Goal: Check status: Check status

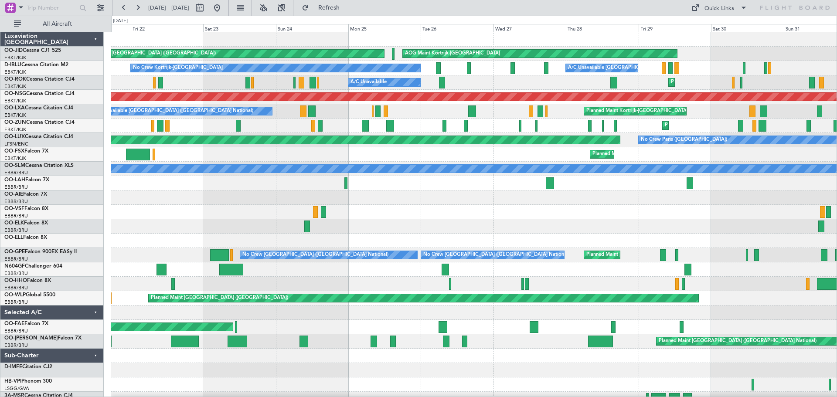
click at [709, 157] on div "Planned Maint Kortrijk-[GEOGRAPHIC_DATA] Planned Maint [GEOGRAPHIC_DATA]-[GEOGR…" at bounding box center [474, 154] width 726 height 14
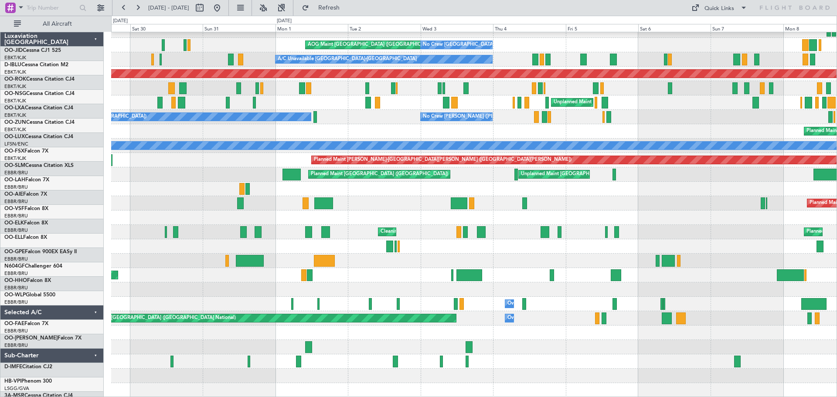
scroll to position [23, 0]
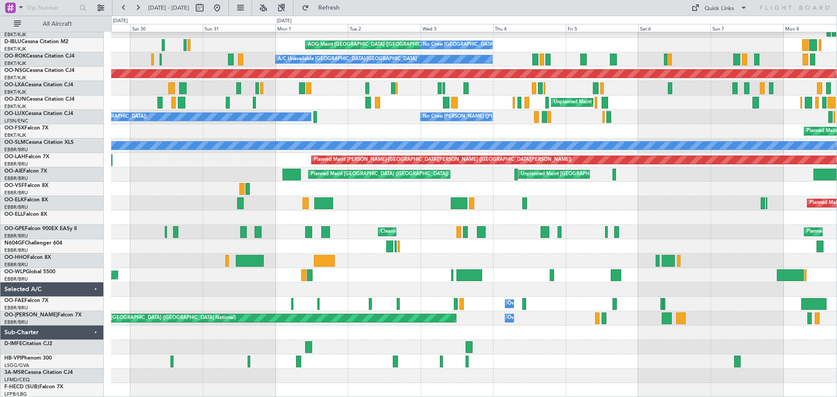
click at [199, 107] on div "Planned Maint Kortrijk-[GEOGRAPHIC_DATA] AOG Maint [GEOGRAPHIC_DATA]-[GEOGRAPHI…" at bounding box center [474, 203] width 726 height 389
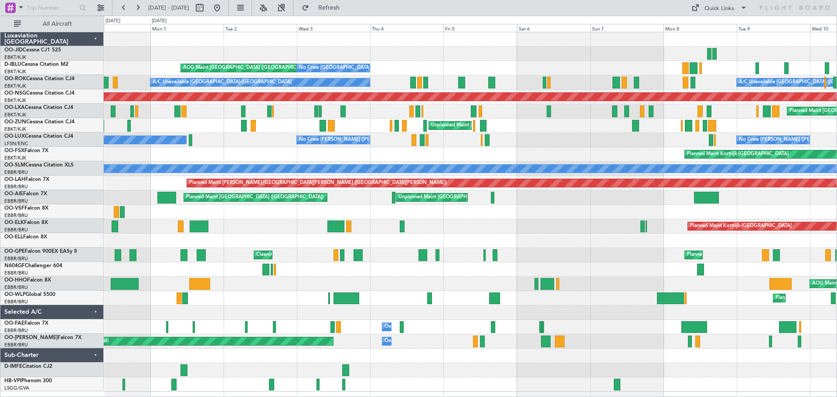
scroll to position [0, 0]
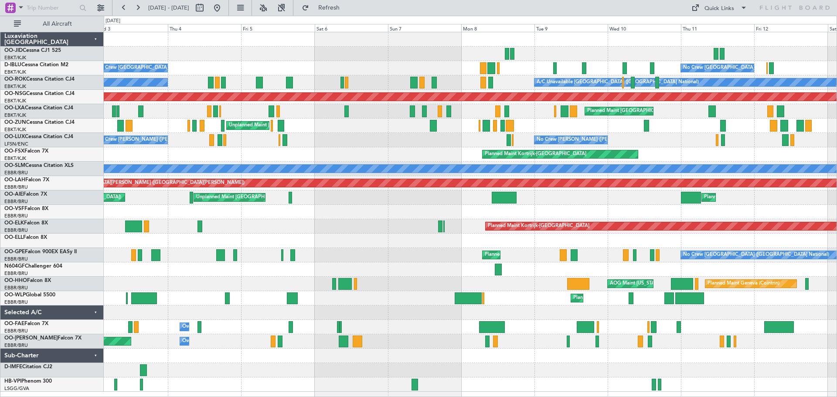
click at [276, 127] on div "AOG Maint [GEOGRAPHIC_DATA] ([GEOGRAPHIC_DATA] National) No Crew [GEOGRAPHIC_DA…" at bounding box center [470, 212] width 733 height 360
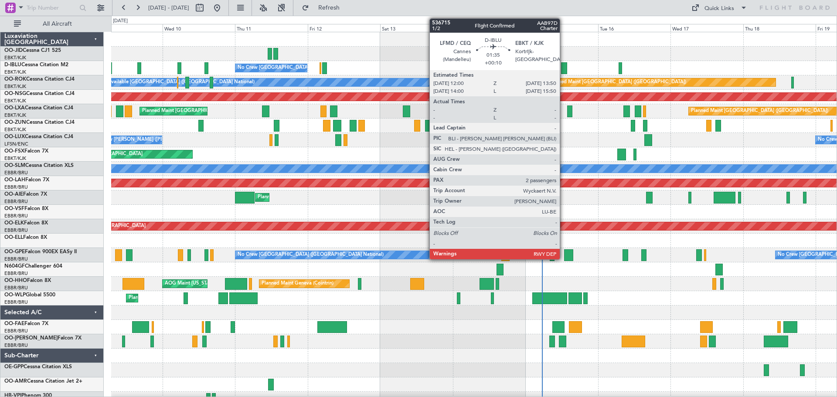
click at [564, 67] on div at bounding box center [564, 68] width 6 height 12
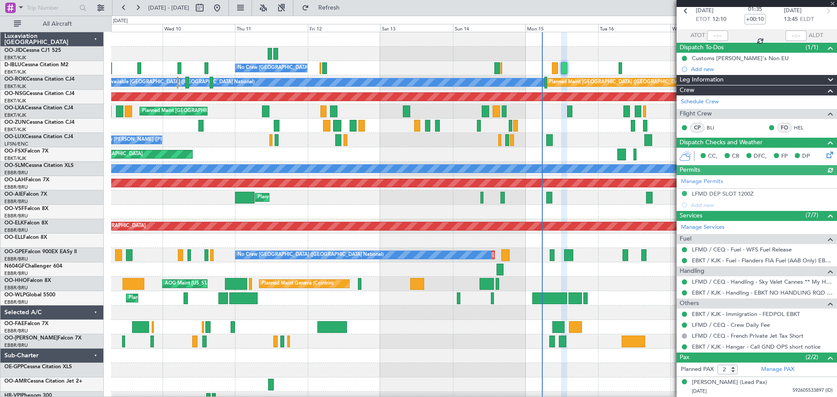
scroll to position [62, 0]
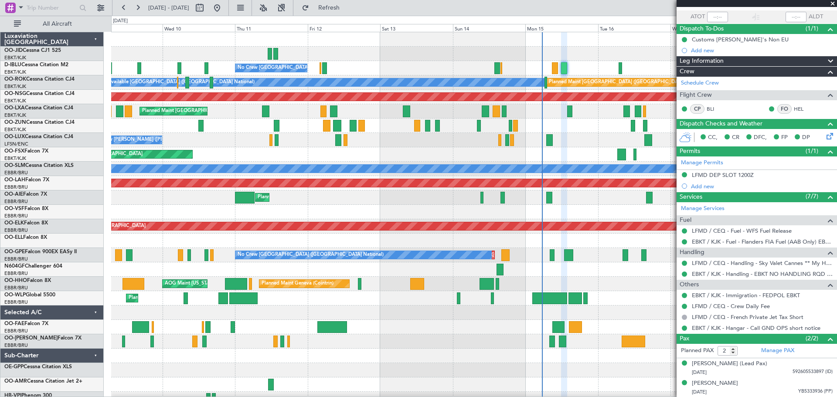
click at [834, 3] on span at bounding box center [833, 4] width 9 height 8
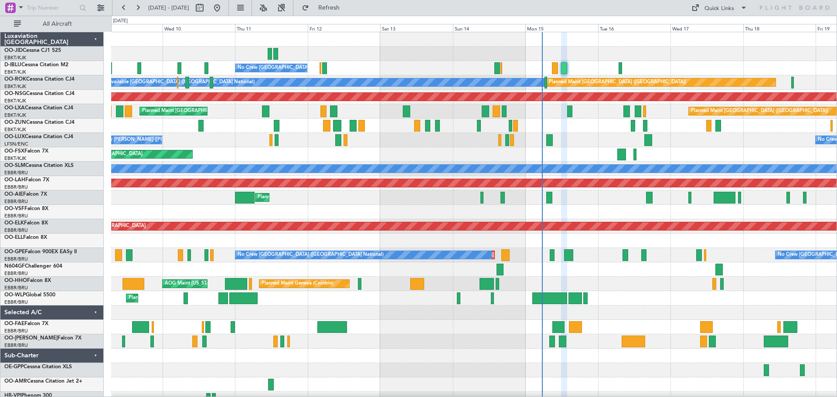
type input "0"
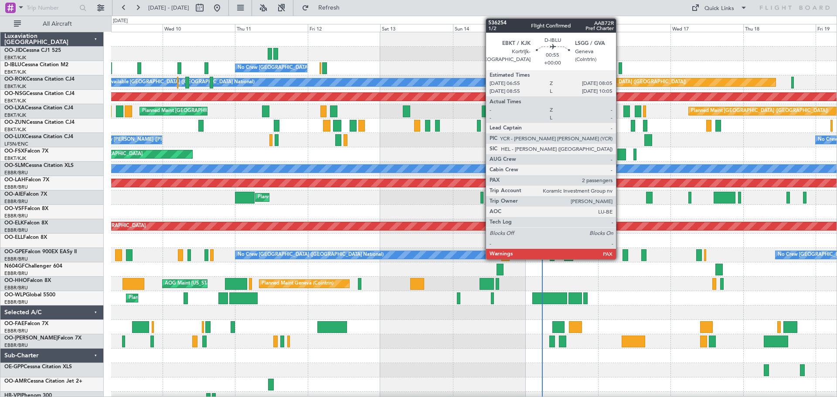
click at [620, 68] on div at bounding box center [621, 68] width 4 height 12
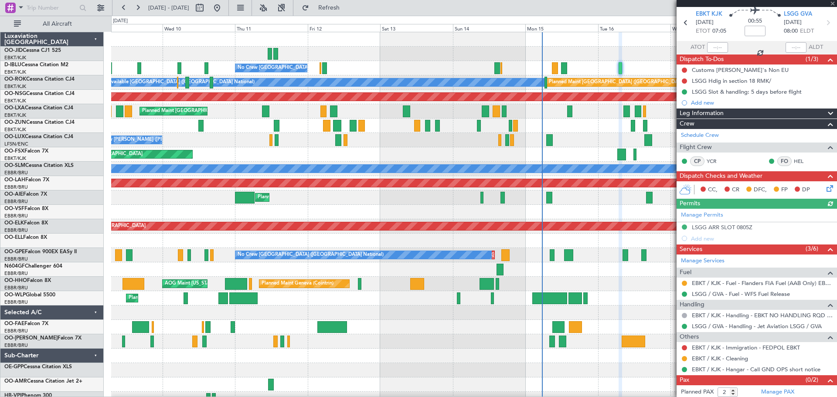
scroll to position [44, 0]
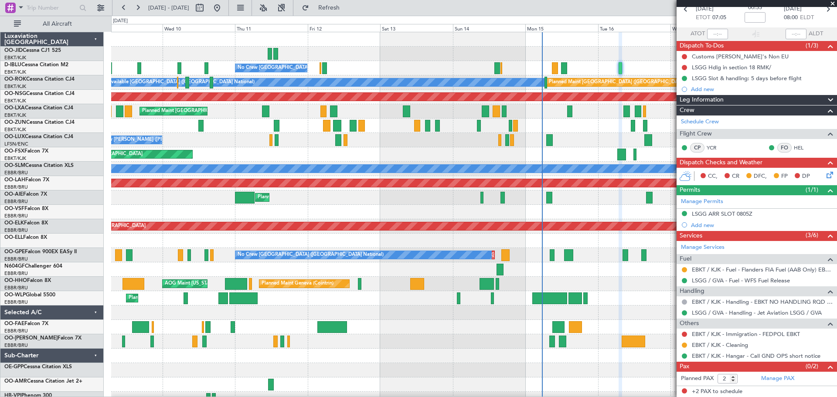
click at [832, 3] on span at bounding box center [833, 4] width 9 height 8
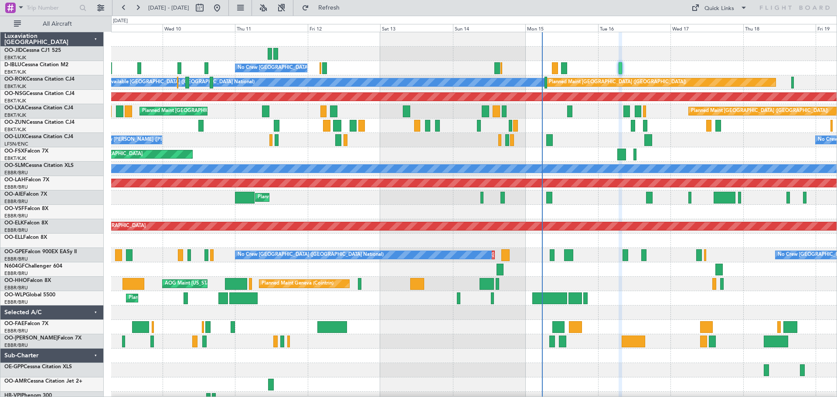
type input "0"
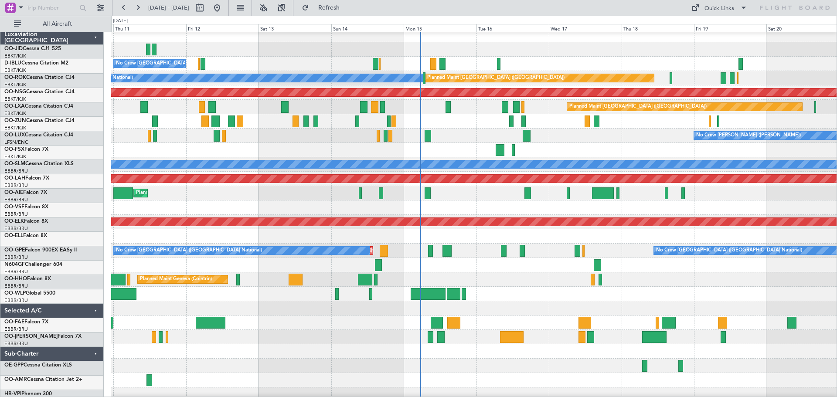
scroll to position [0, 0]
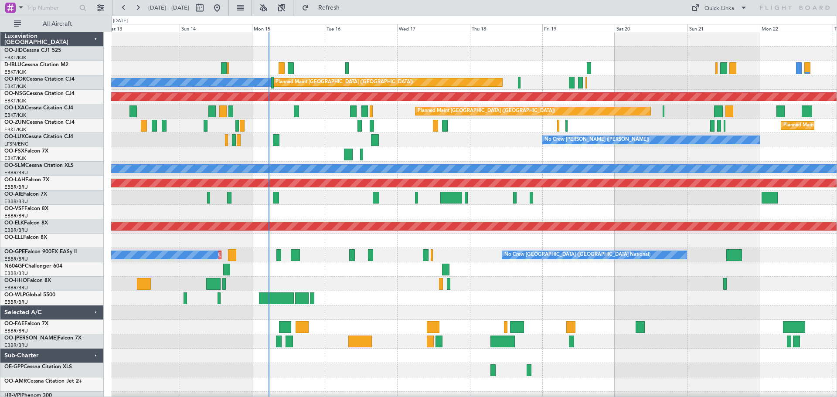
click at [450, 164] on div "No Crew [GEOGRAPHIC_DATA] ([GEOGRAPHIC_DATA] National) A/C Unavailable [GEOGRAP…" at bounding box center [474, 219] width 726 height 374
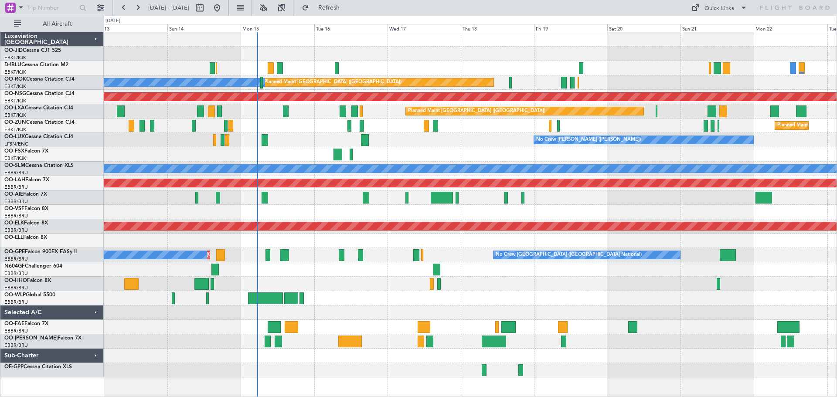
click at [745, 161] on div at bounding box center [470, 154] width 733 height 14
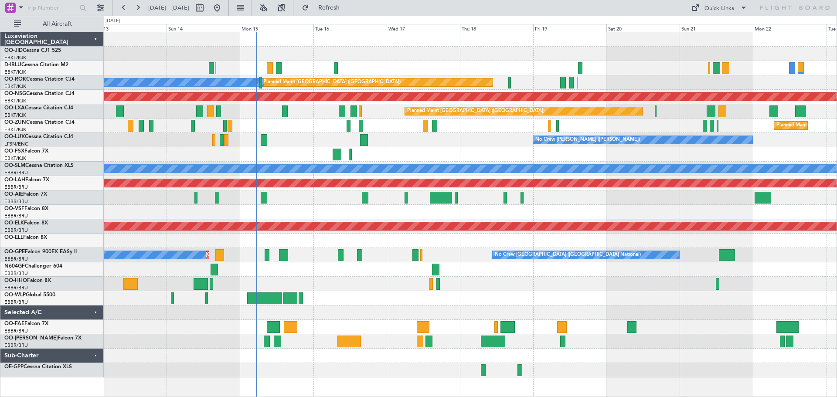
click at [645, 156] on div at bounding box center [470, 154] width 733 height 14
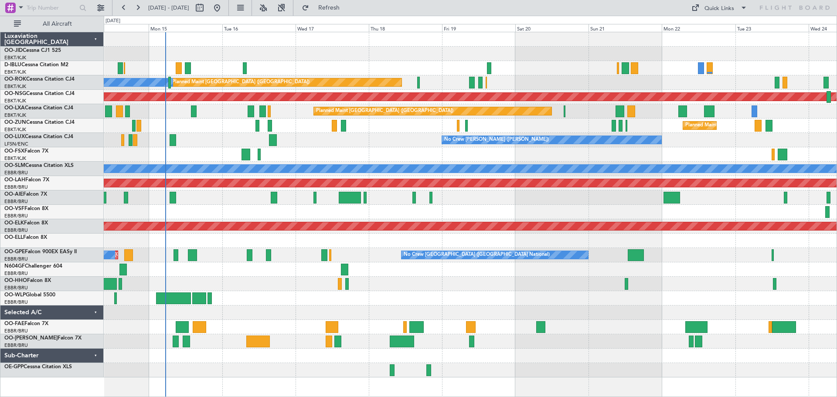
click at [690, 158] on div at bounding box center [470, 154] width 733 height 14
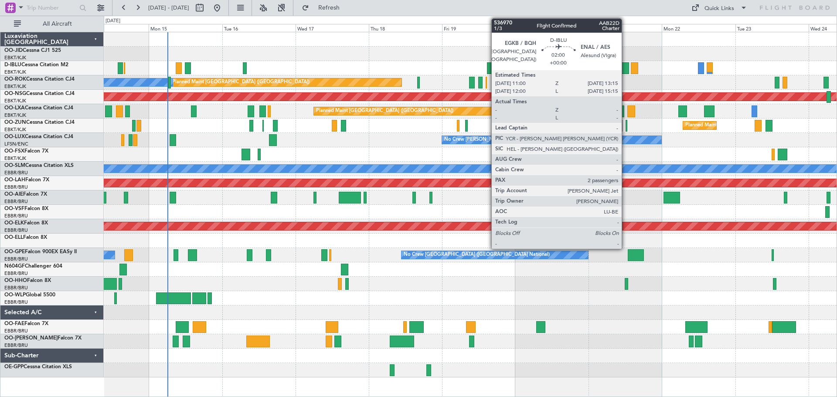
click at [626, 68] on div at bounding box center [625, 68] width 7 height 12
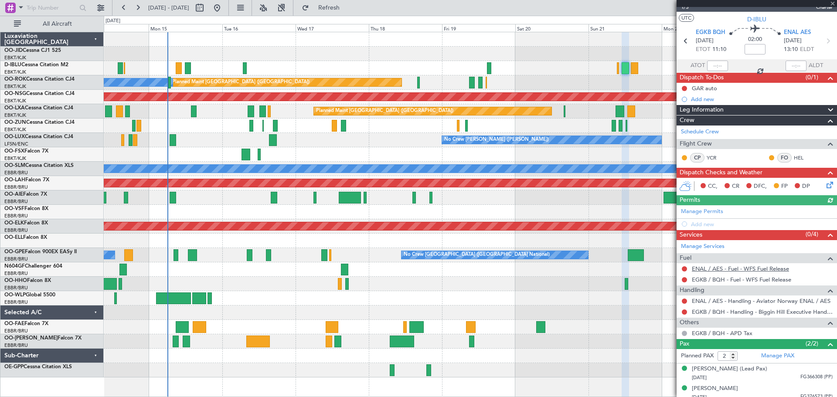
scroll to position [18, 0]
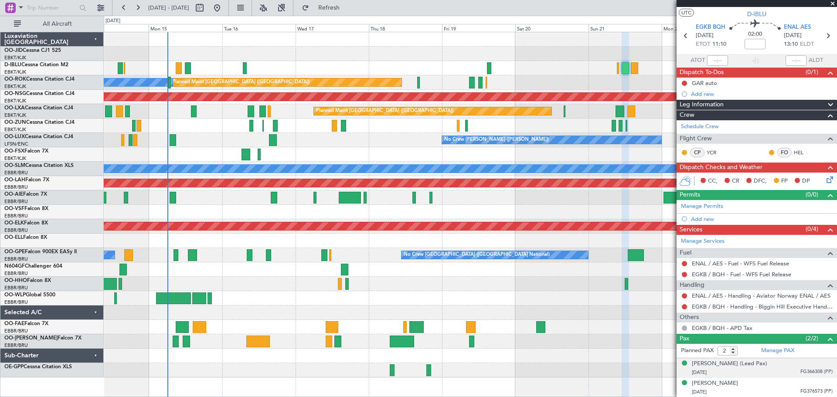
click at [777, 372] on div "[DATE] FG366308 (PP)" at bounding box center [762, 373] width 141 height 9
click at [780, 369] on div "[DATE] FG366308 (PP)" at bounding box center [762, 373] width 141 height 9
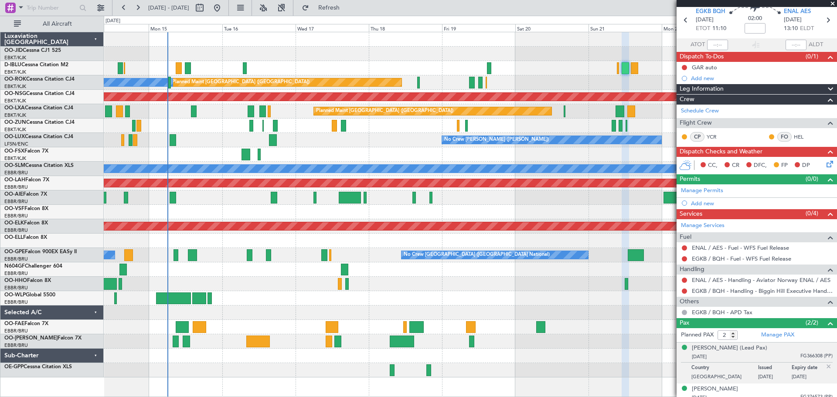
scroll to position [39, 0]
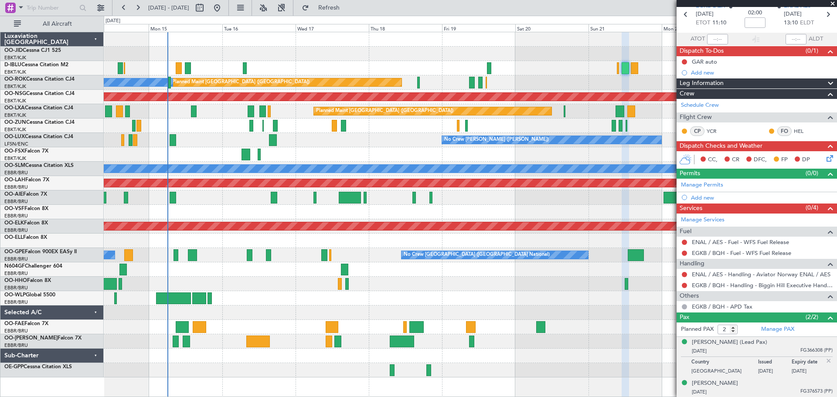
click at [769, 383] on div "[PERSON_NAME] [DATE] FG376573 (PP)" at bounding box center [762, 387] width 141 height 17
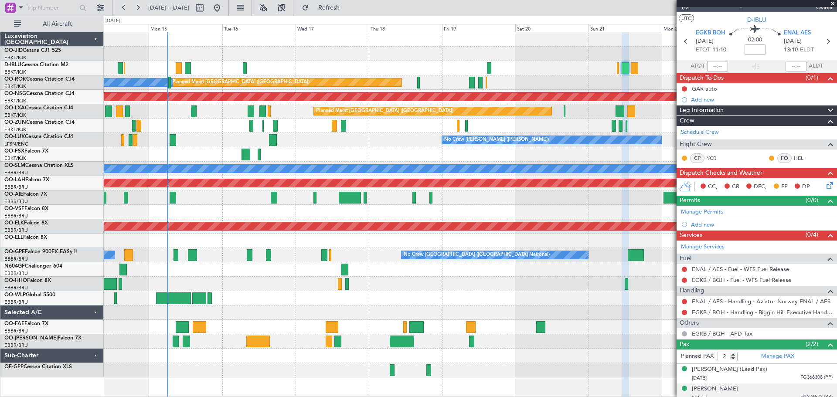
scroll to position [0, 0]
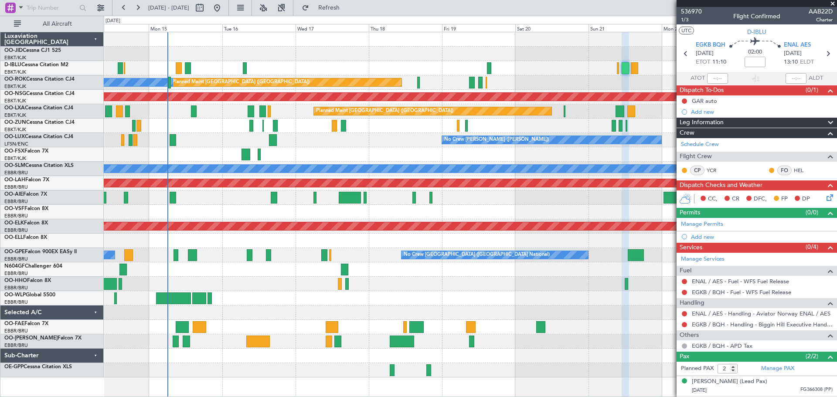
click at [832, 2] on span at bounding box center [833, 4] width 9 height 8
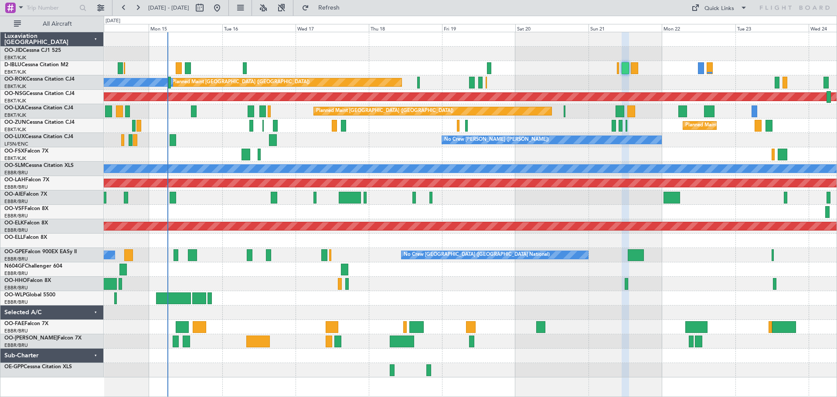
type input "0"
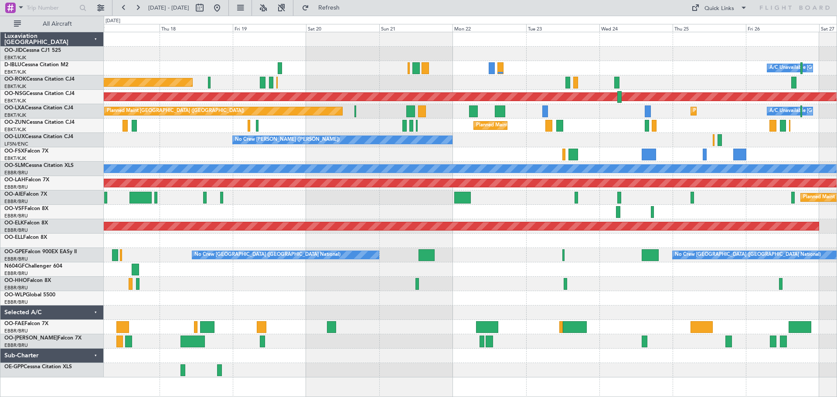
click at [400, 120] on div "Planned Maint Kortrijk-[GEOGRAPHIC_DATA] A/C Unavailable [GEOGRAPHIC_DATA] ([GE…" at bounding box center [470, 204] width 733 height 345
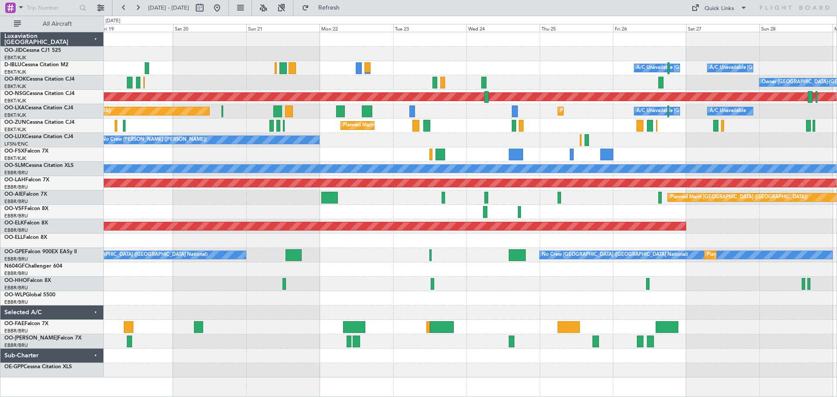
click at [456, 112] on div "Planned Maint Kortrijk-[GEOGRAPHIC_DATA] A/C Unavailable [GEOGRAPHIC_DATA] ([GE…" at bounding box center [470, 204] width 733 height 345
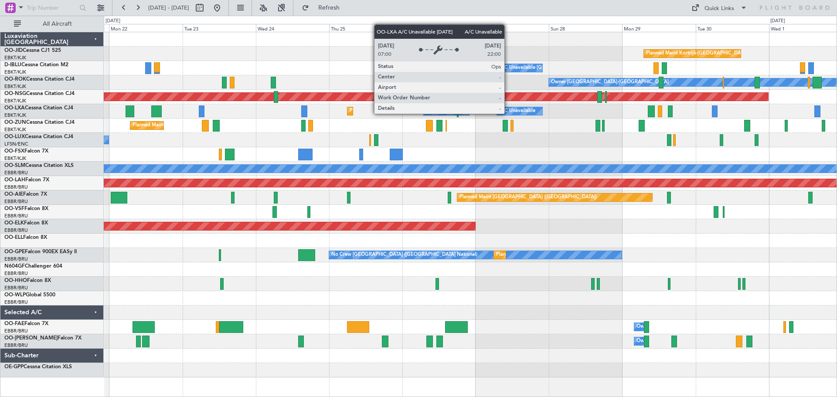
click at [369, 110] on div "Planned Maint Kortrijk-[GEOGRAPHIC_DATA] A/C Unavailable [GEOGRAPHIC_DATA] ([GE…" at bounding box center [470, 204] width 733 height 345
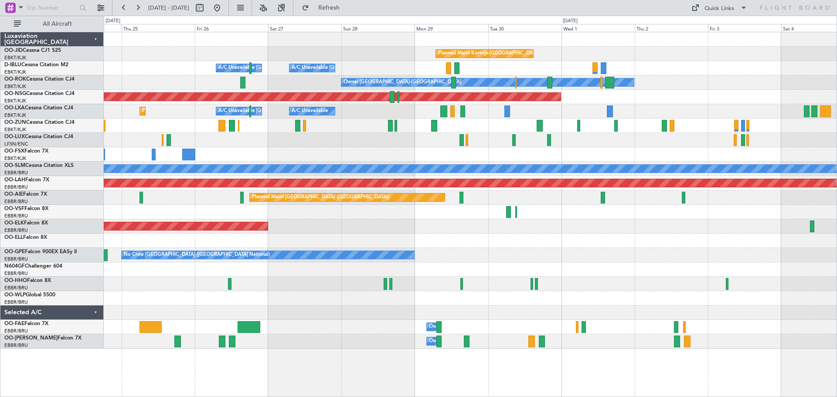
click at [756, 154] on div "Planned Maint Kortrijk-[GEOGRAPHIC_DATA] A/C Unavailable [GEOGRAPHIC_DATA] ([GE…" at bounding box center [470, 190] width 733 height 317
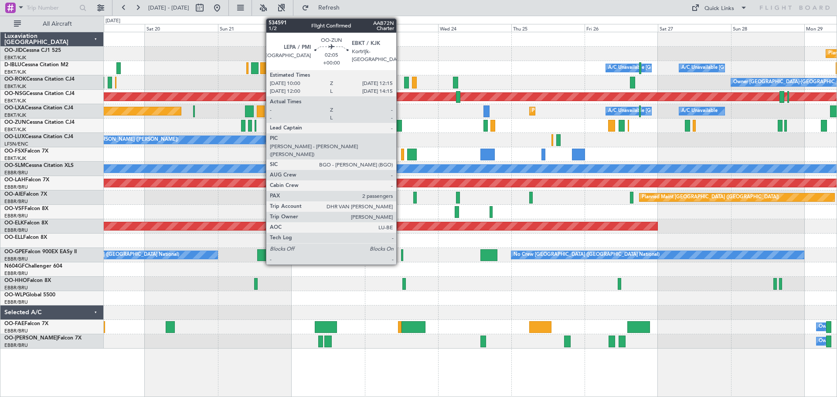
click at [782, 208] on div "Planned Maint Kortrijk-[GEOGRAPHIC_DATA] A/C Unavailable [GEOGRAPHIC_DATA] ([GE…" at bounding box center [470, 190] width 733 height 317
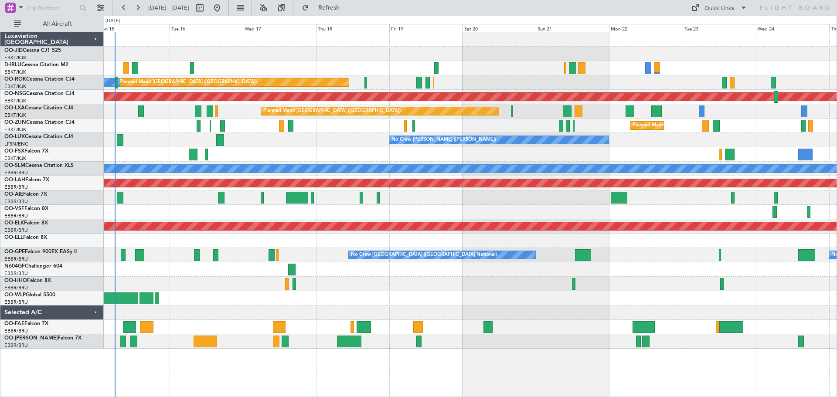
click at [215, 220] on div "A/C Unavailable [GEOGRAPHIC_DATA] ([GEOGRAPHIC_DATA] National) A/C Unavailable …" at bounding box center [470, 190] width 733 height 317
